Goal: Task Accomplishment & Management: Manage account settings

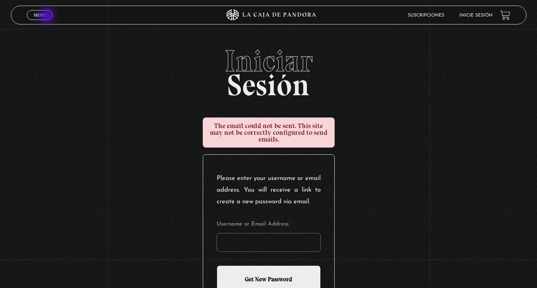
click at [48, 17] on link "Menu Cerrar" at bounding box center [40, 15] width 26 height 10
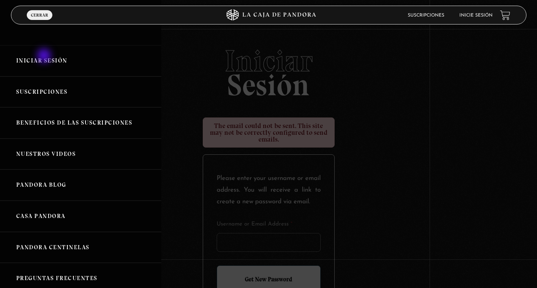
click at [45, 57] on link "Iniciar Sesión" at bounding box center [80, 60] width 161 height 31
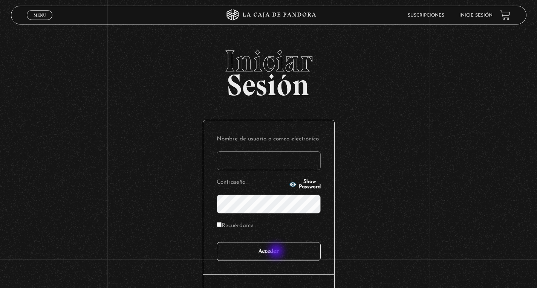
type input "[EMAIL_ADDRESS][DOMAIN_NAME]"
click at [277, 252] on input "Acceder" at bounding box center [269, 251] width 104 height 19
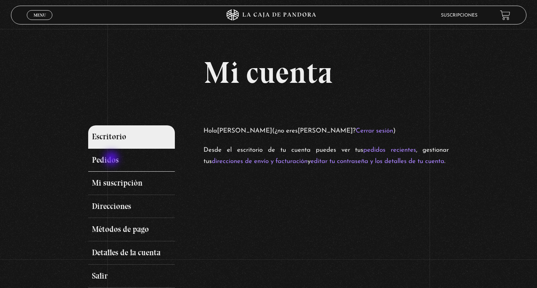
click at [112, 159] on link "Pedidos" at bounding box center [131, 160] width 87 height 23
